Goal: Go to known website: Access a specific website the user already knows

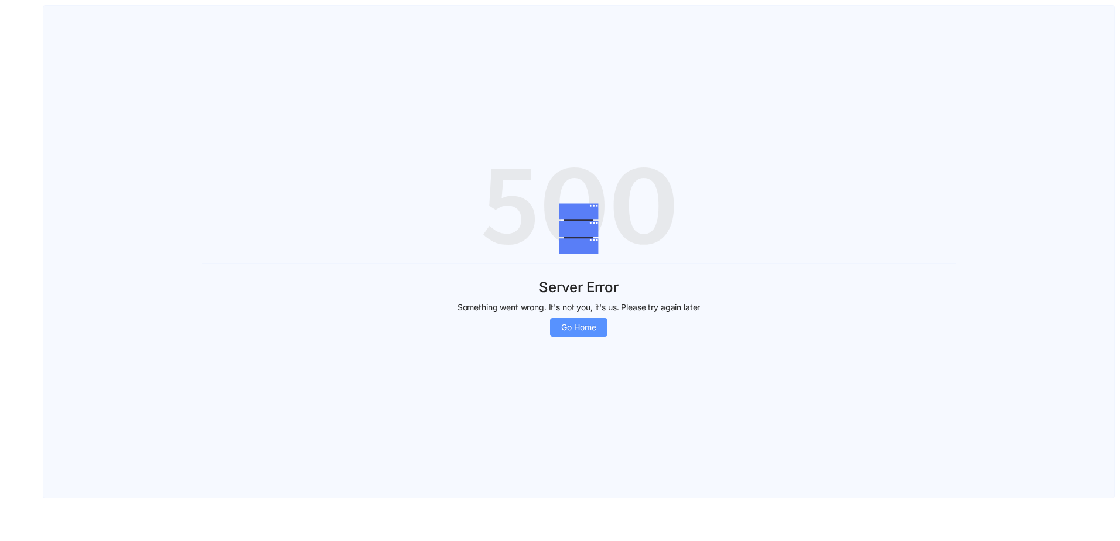
click at [578, 328] on span "Go Home" at bounding box center [578, 327] width 35 height 13
